Goal: Task Accomplishment & Management: Manage account settings

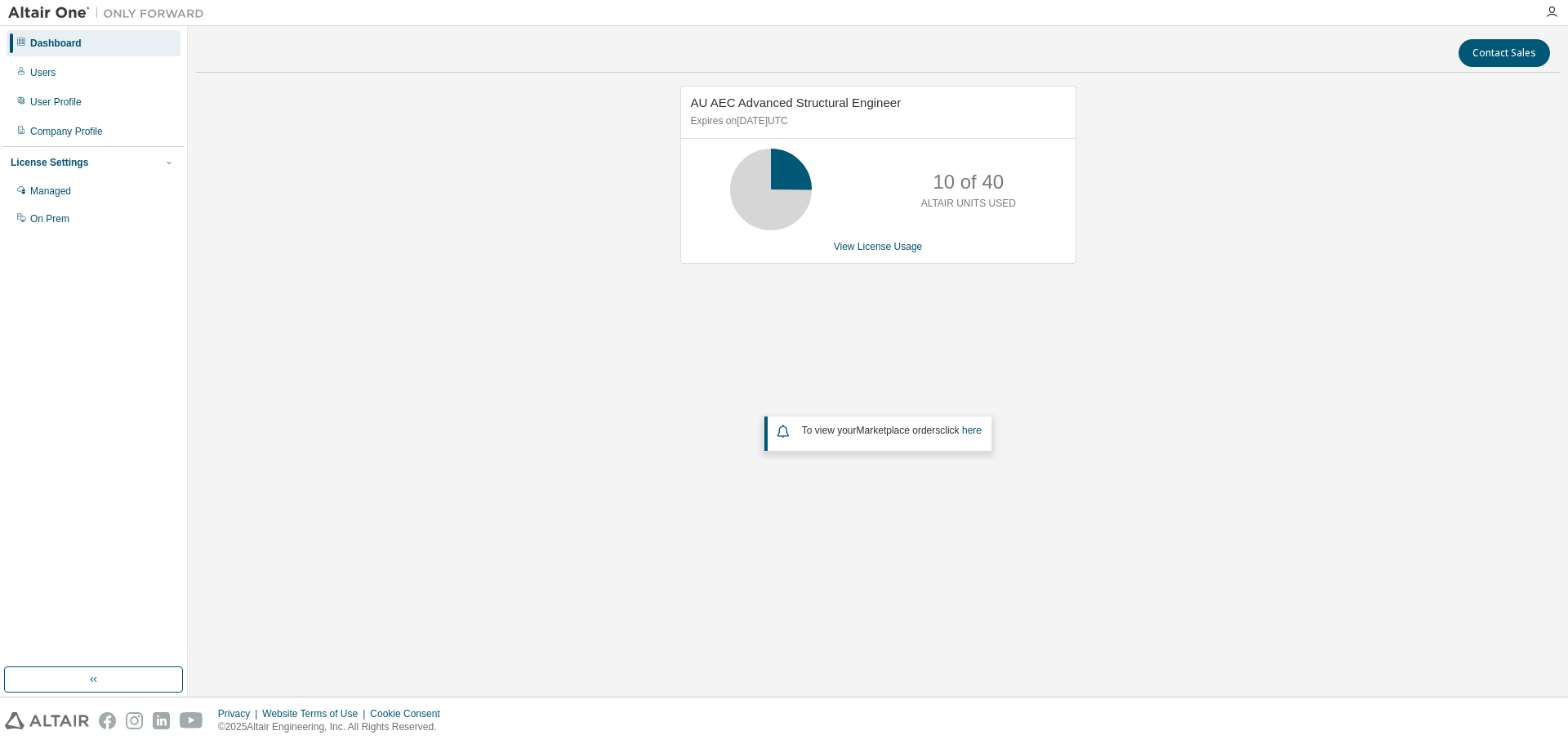
click at [423, 464] on div "AU AEC Advanced Structural Engineer Expires on [DATE] UTC 10 of 40 ALTAIR UNITS…" at bounding box center [877, 326] width 1364 height 483
click at [766, 104] on span "AU AEC Advanced Structural Engineer" at bounding box center [796, 103] width 210 height 14
click at [890, 247] on link "View License Usage" at bounding box center [878, 247] width 89 height 12
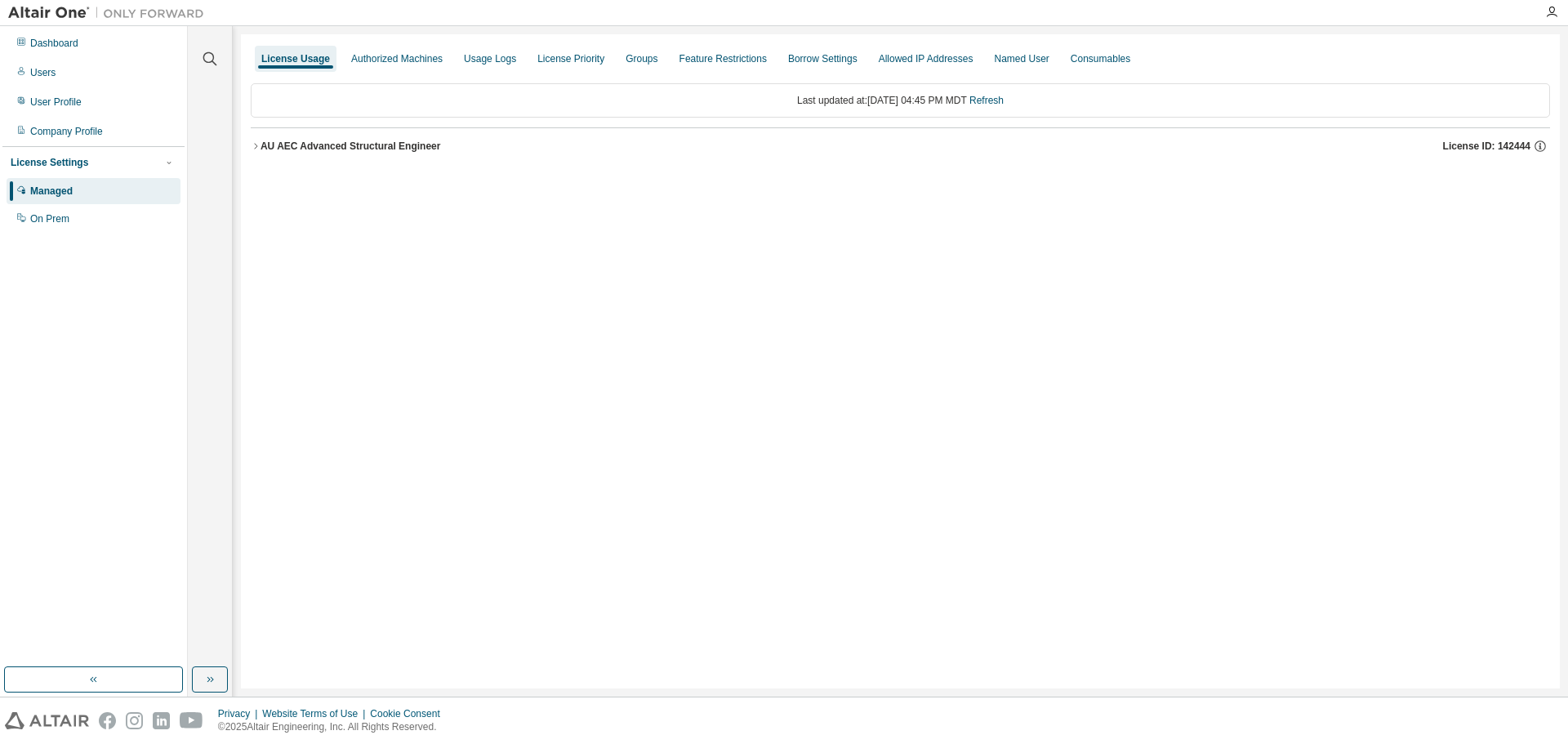
click at [259, 144] on icon "button" at bounding box center [256, 146] width 10 height 10
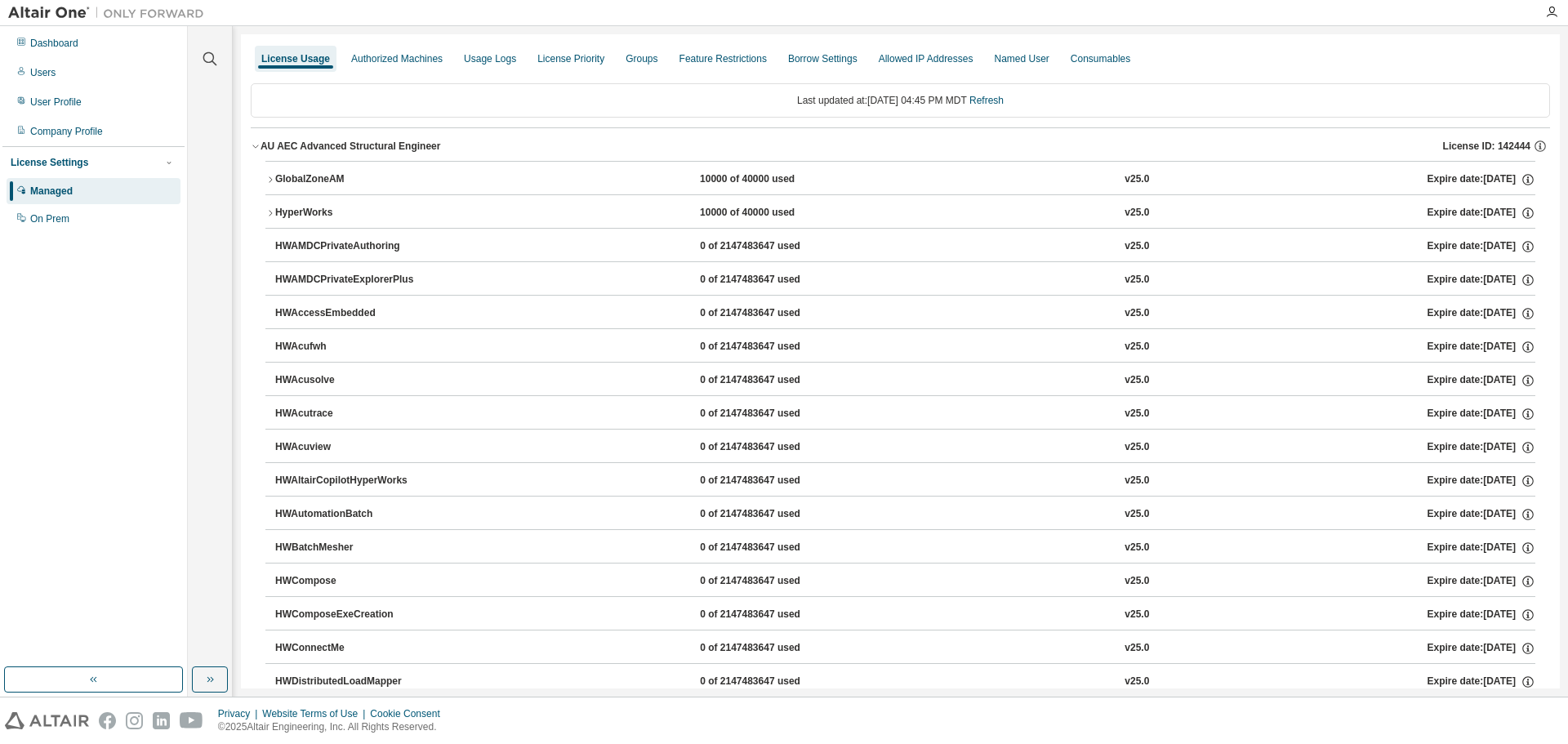
click at [255, 144] on icon "button" at bounding box center [256, 146] width 10 height 10
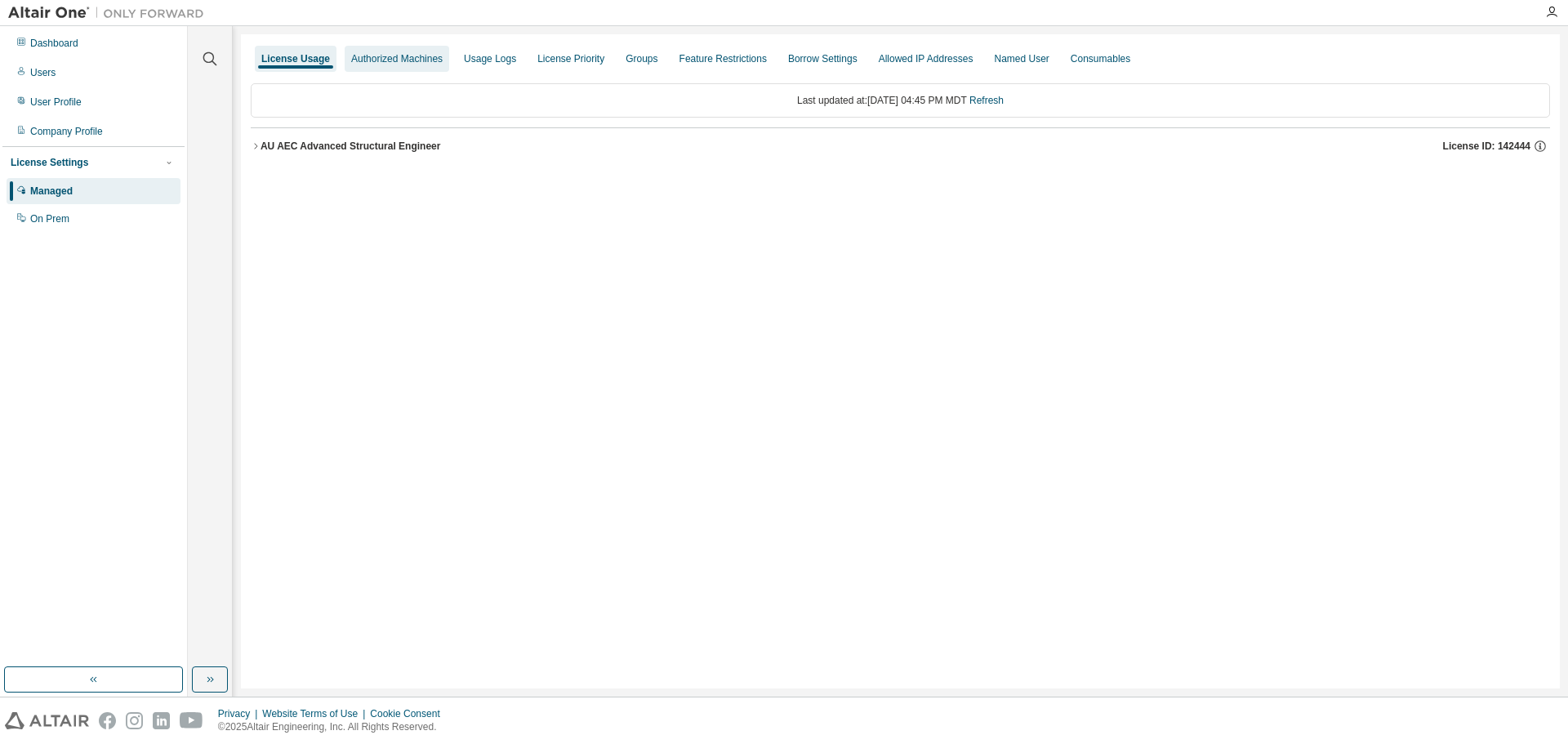
click at [387, 58] on div "Authorized Machines" at bounding box center [396, 58] width 91 height 13
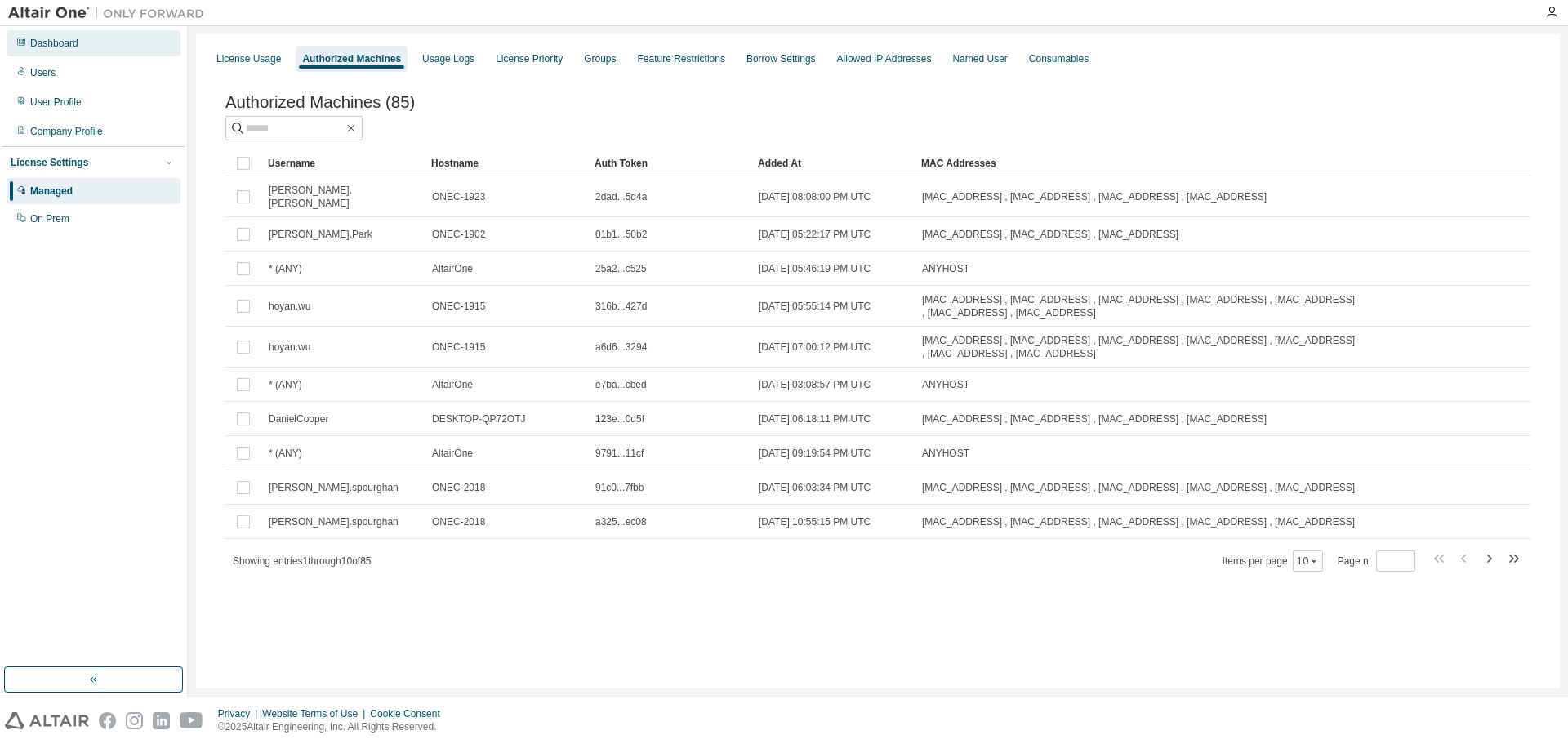
click at [76, 47] on div "Dashboard" at bounding box center [54, 43] width 48 height 13
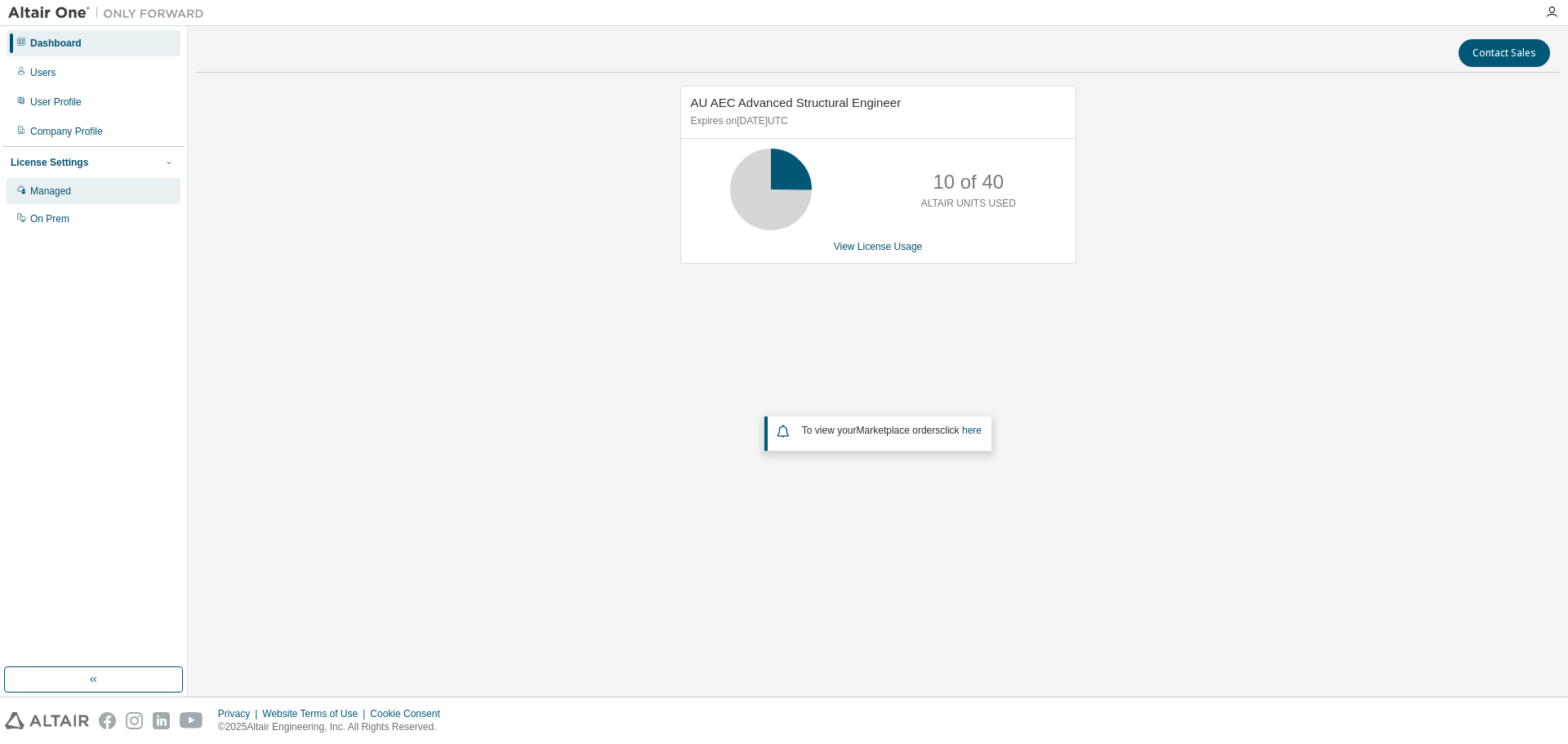
click at [58, 195] on div "Managed" at bounding box center [50, 190] width 41 height 13
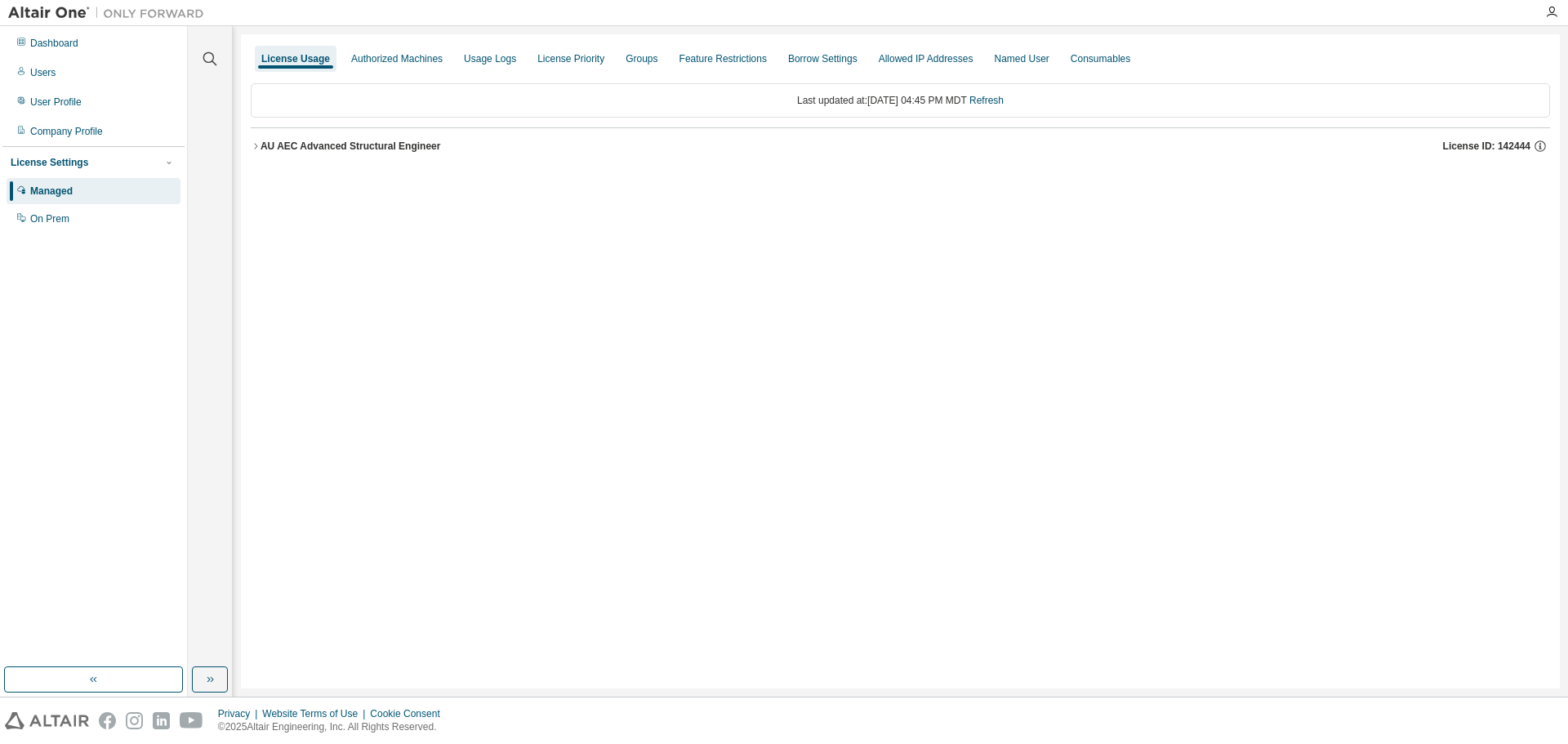
click at [299, 148] on div "AU AEC Advanced Structural Engineer" at bounding box center [351, 145] width 180 height 13
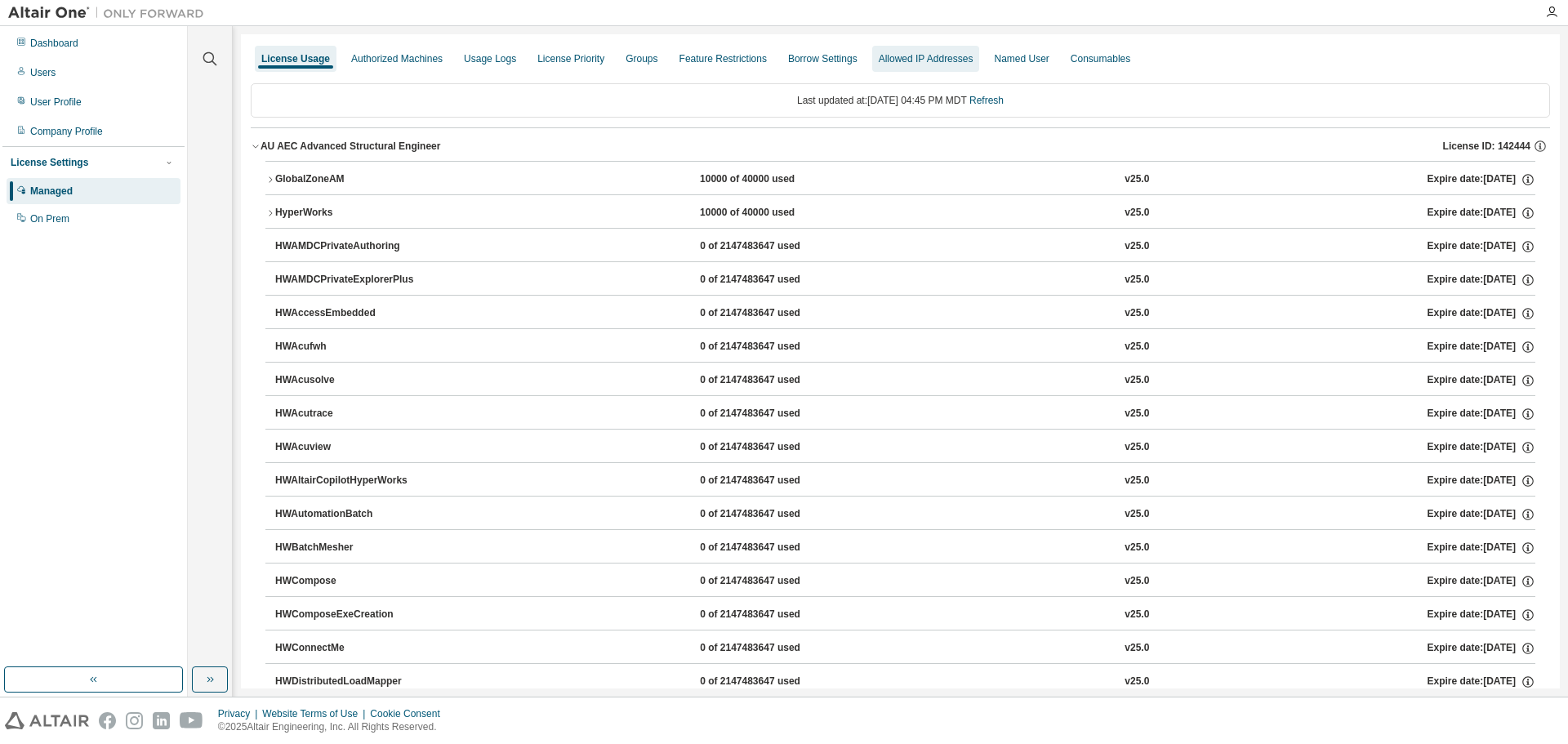
click at [893, 62] on div "Allowed IP Addresses" at bounding box center [926, 58] width 95 height 13
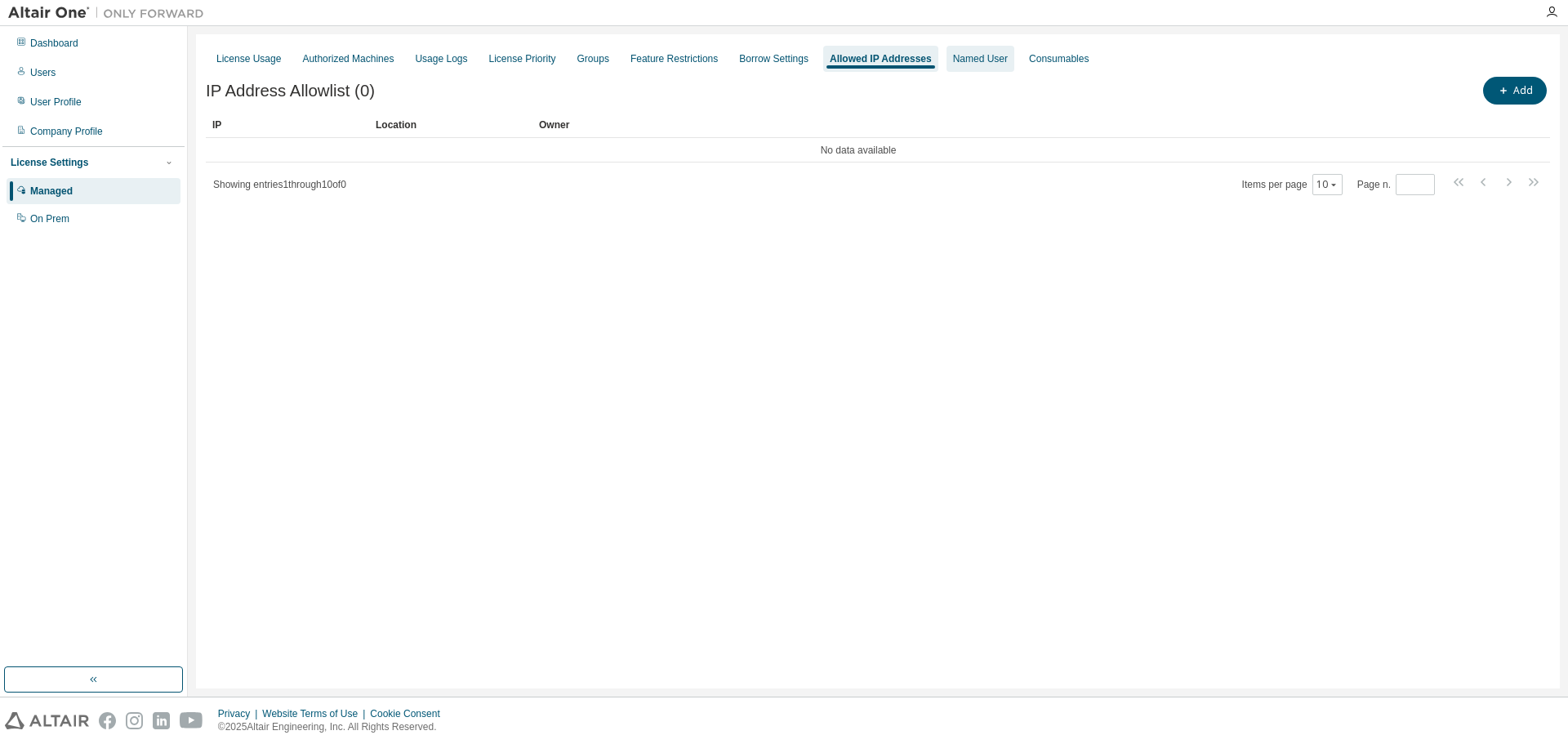
click at [979, 59] on div "Named User" at bounding box center [980, 58] width 54 height 13
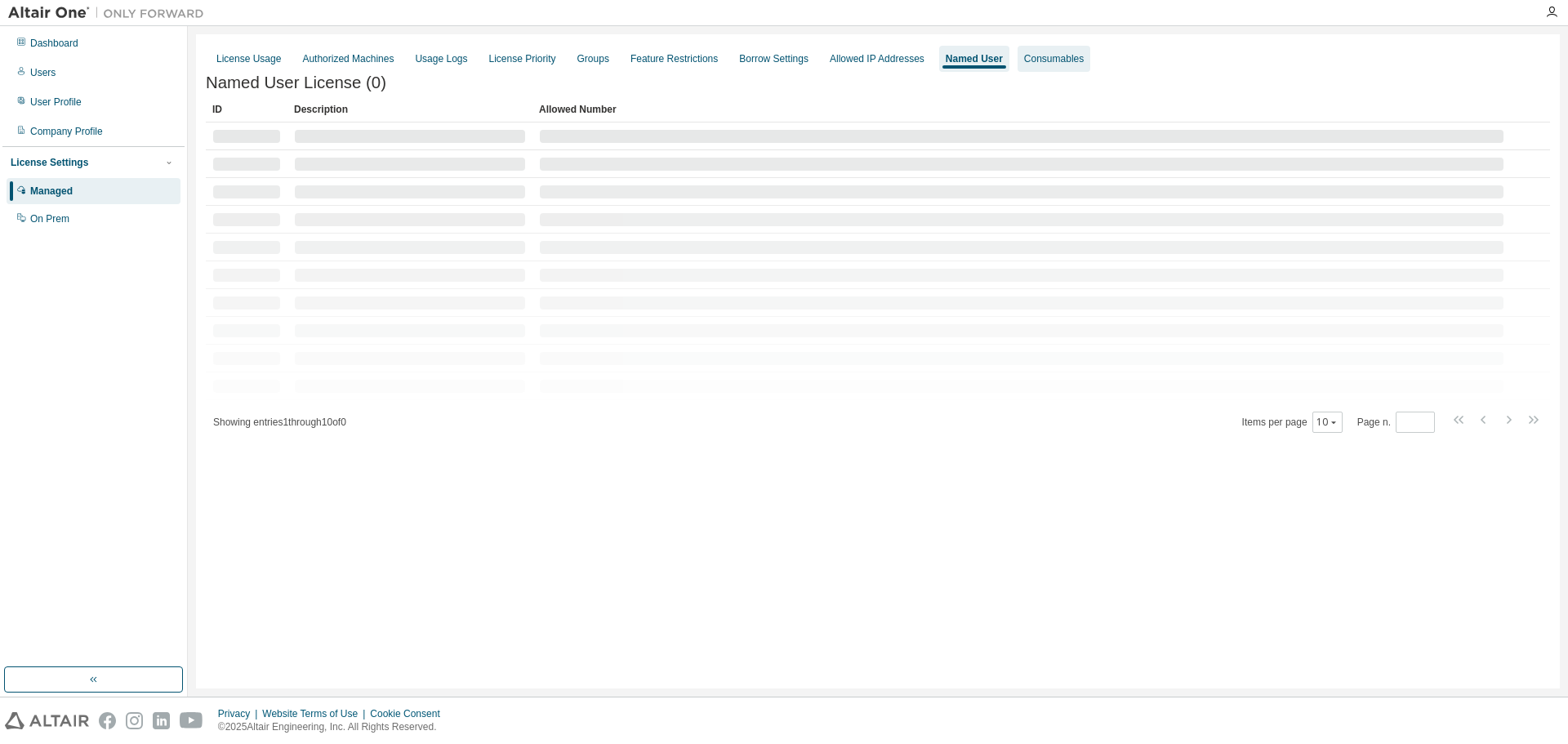
click at [1043, 57] on div "Consumables" at bounding box center [1054, 58] width 60 height 13
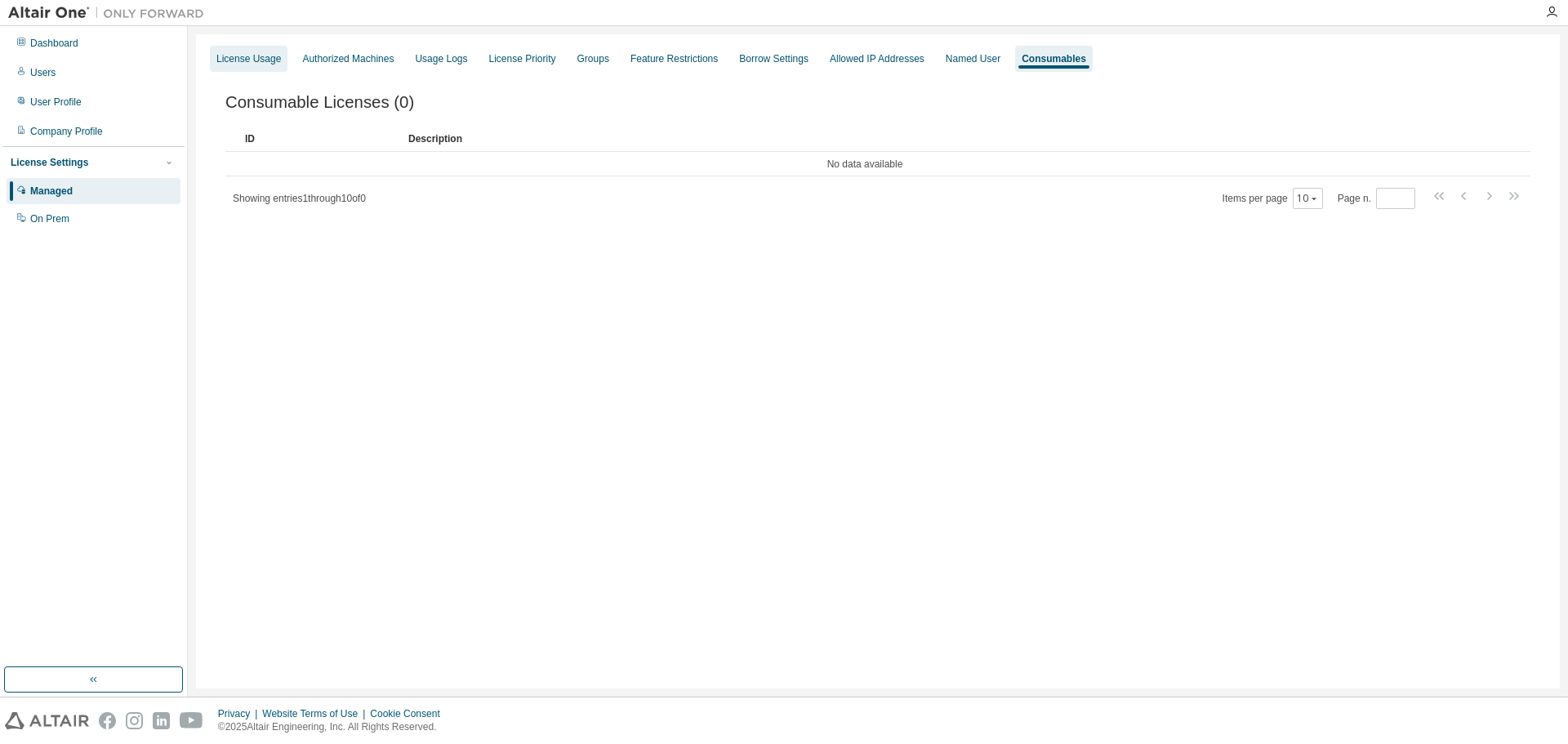
click at [246, 60] on div "License Usage" at bounding box center [248, 58] width 65 height 13
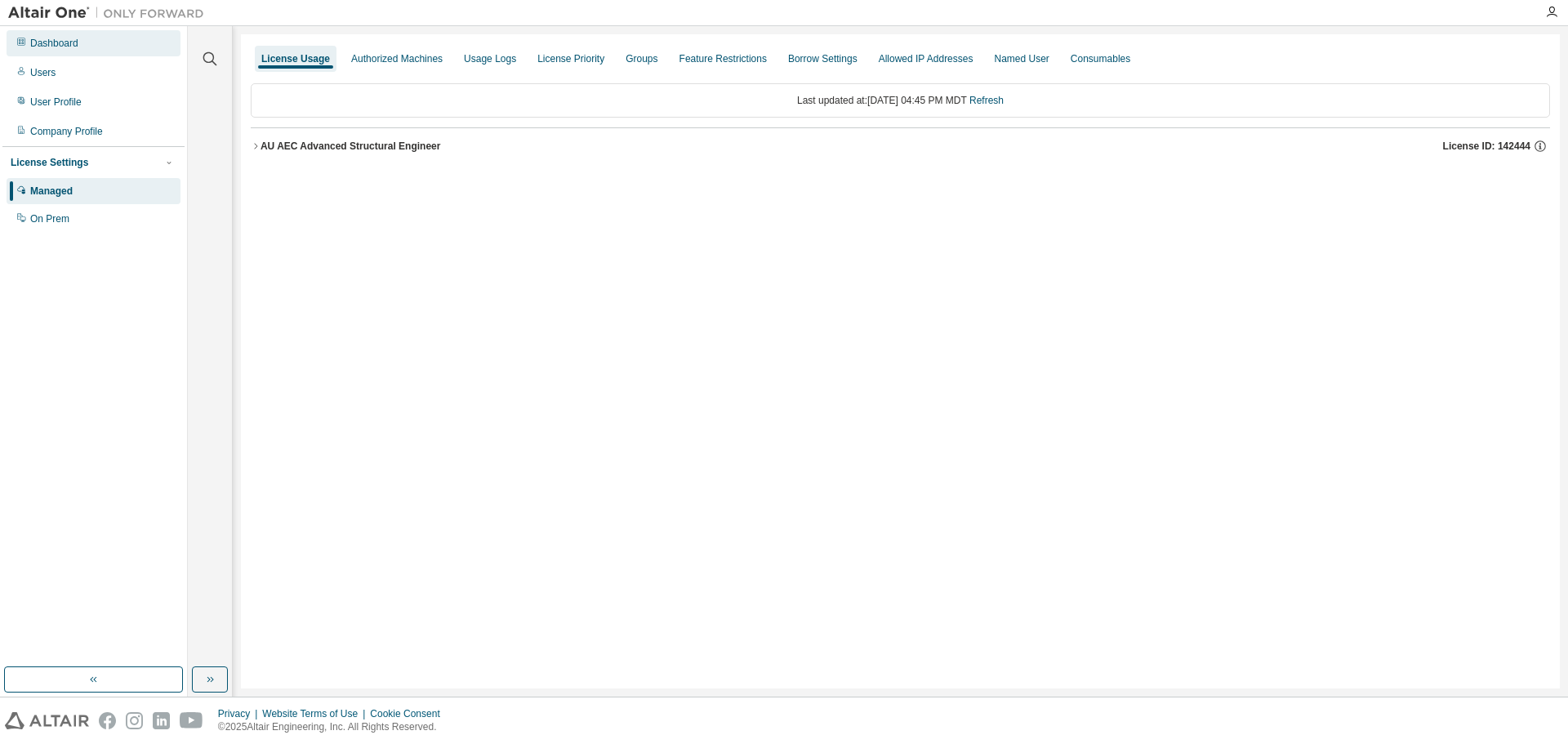
click at [63, 44] on div "Dashboard" at bounding box center [54, 43] width 48 height 13
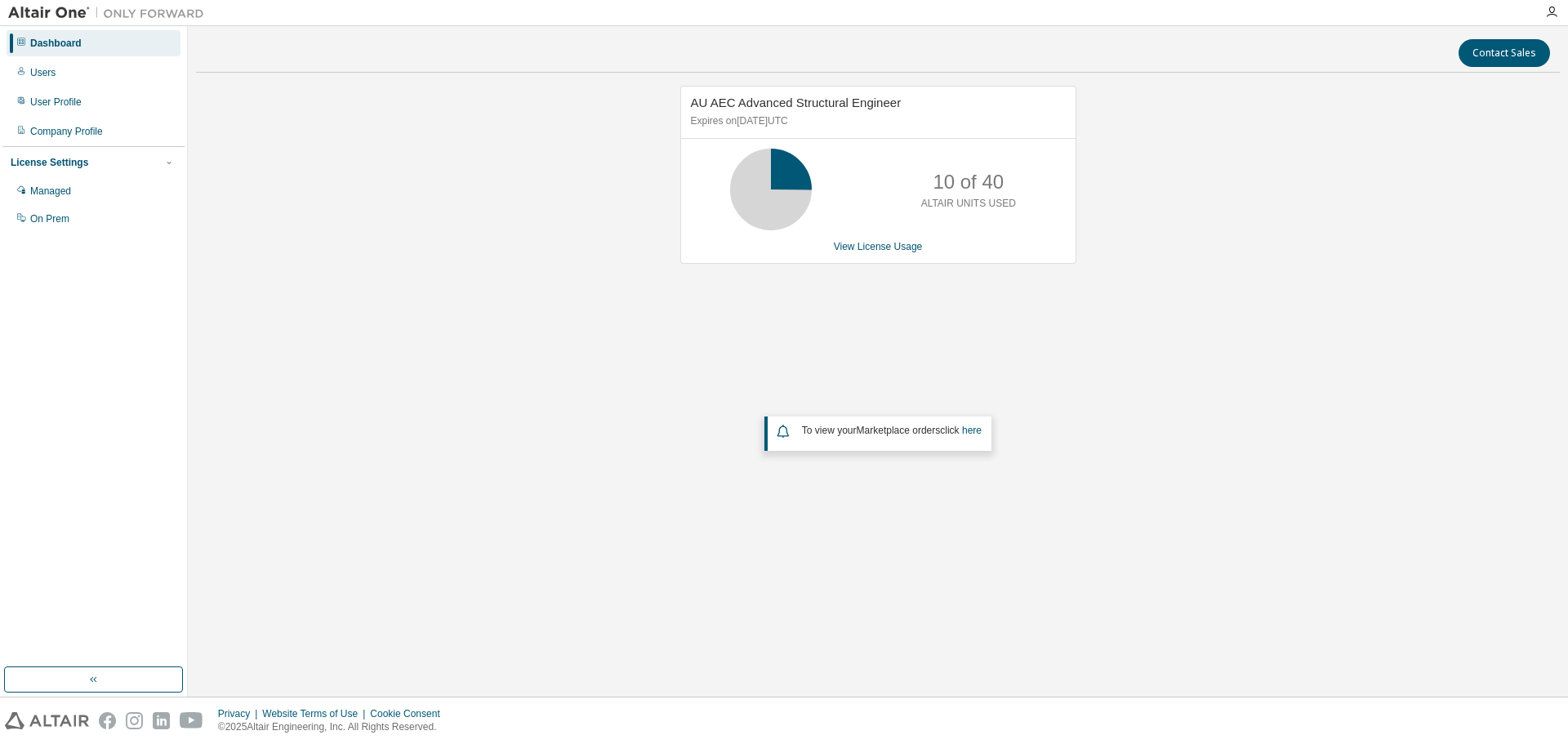
click at [750, 202] on icon at bounding box center [770, 189] width 41 height 41
click at [855, 244] on link "View License Usage" at bounding box center [878, 247] width 89 height 12
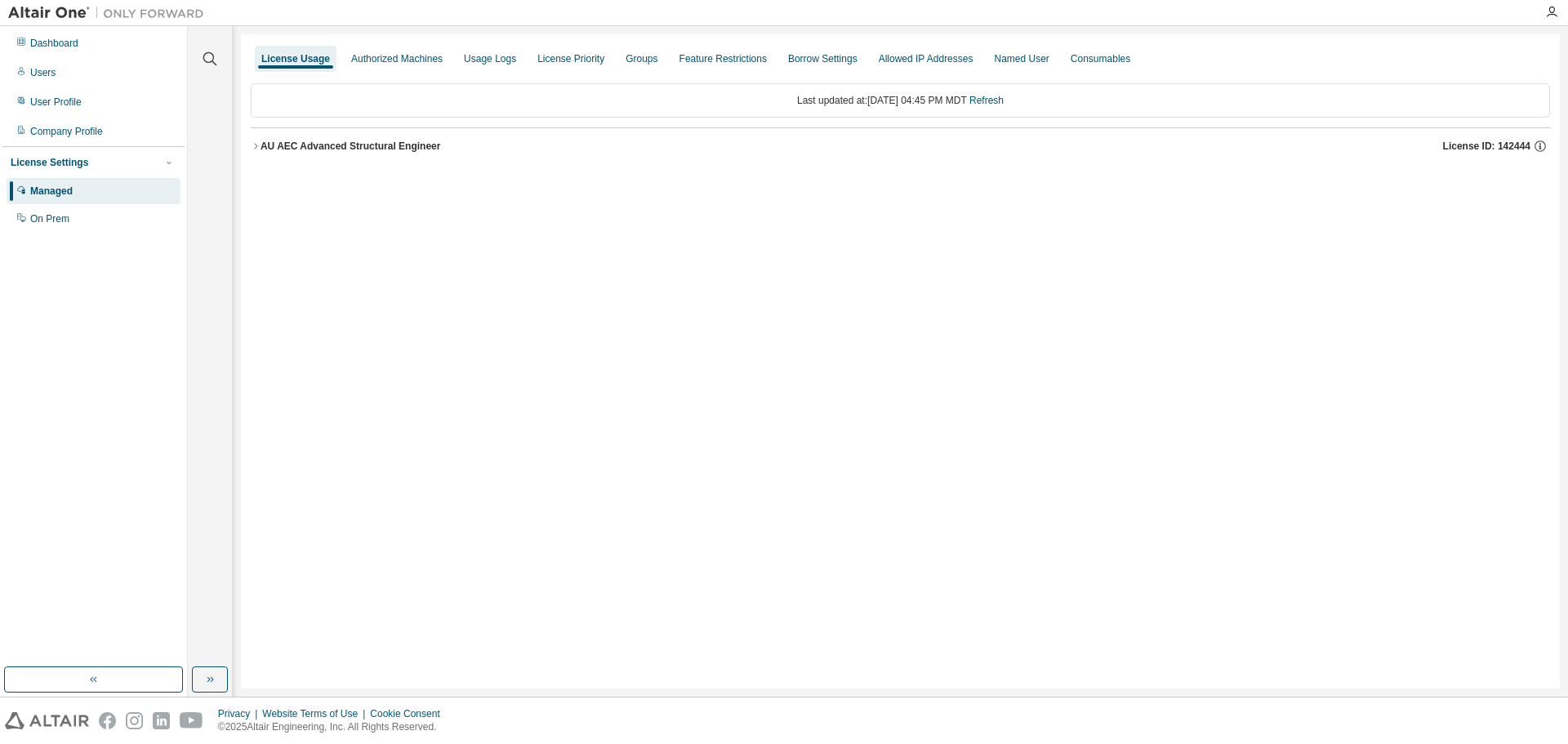
click at [345, 144] on div "AU AEC Advanced Structural Engineer" at bounding box center [351, 145] width 180 height 13
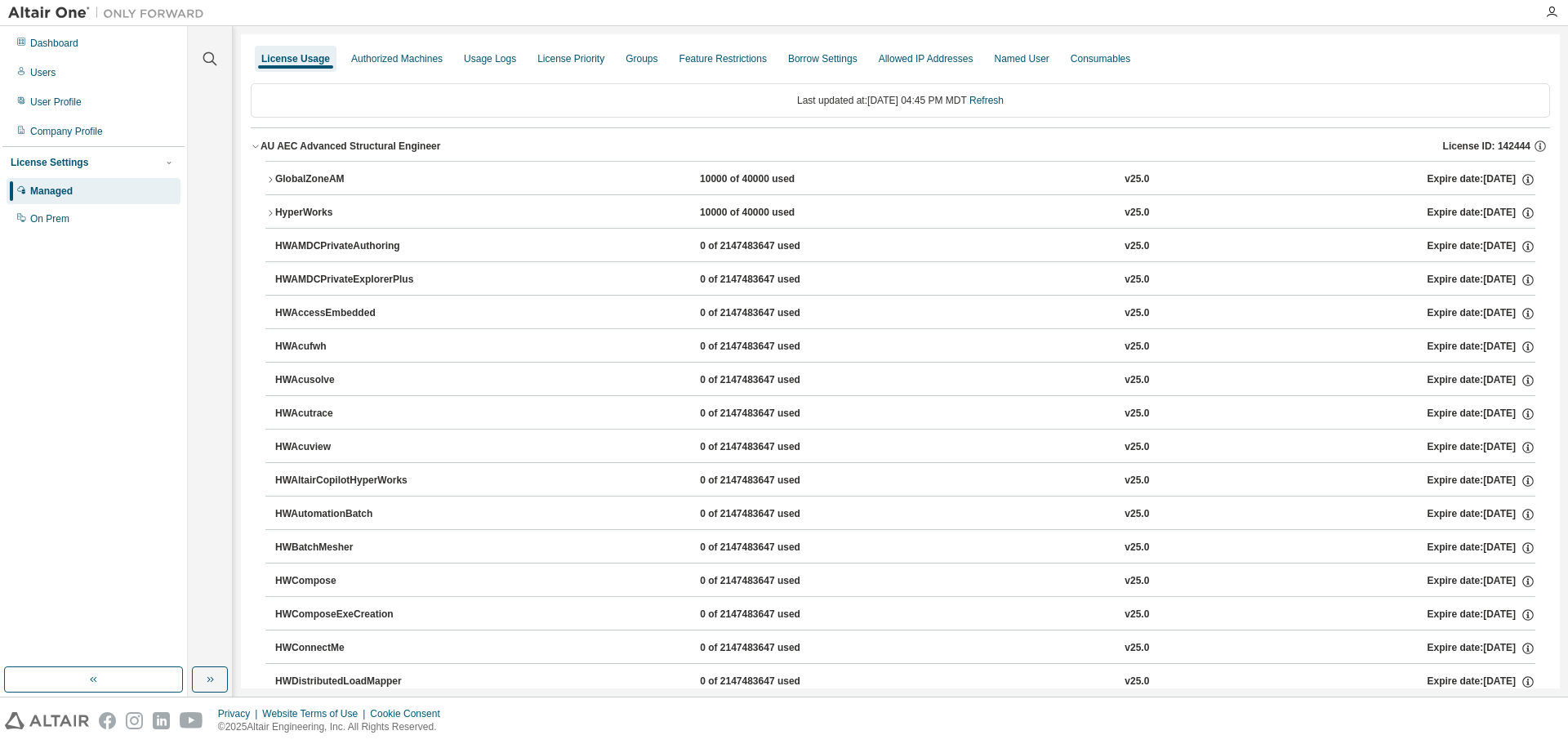
click at [111, 370] on div "Dashboard Users User Profile Company Profile License Settings Managed On Prem" at bounding box center [94, 346] width 182 height 636
click at [256, 144] on icon "button" at bounding box center [256, 146] width 10 height 10
